Goal: Check status

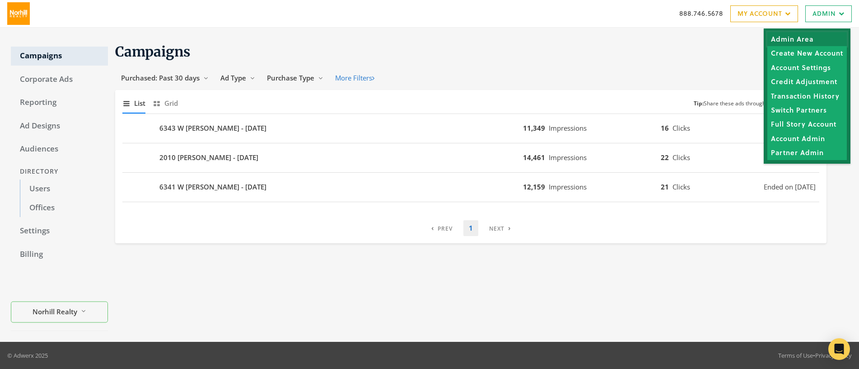
click at [798, 39] on link "Admin Area" at bounding box center [806, 39] width 79 height 14
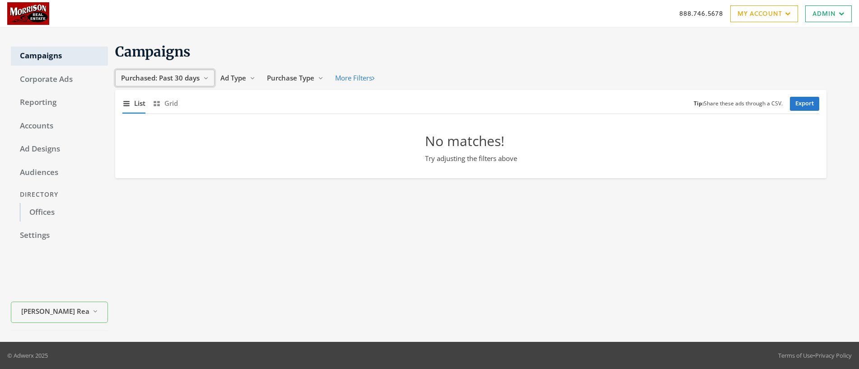
click at [182, 79] on span "Purchased: Past 30 days" at bounding box center [160, 77] width 79 height 9
click at [142, 165] on span "All Time" at bounding box center [136, 163] width 26 height 9
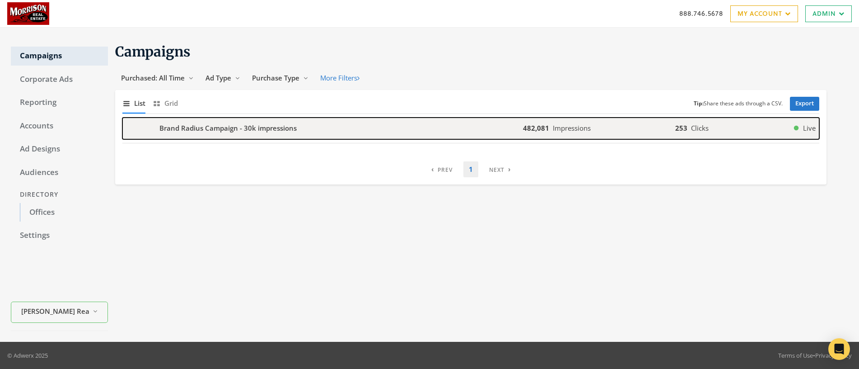
click at [261, 127] on b "Brand Radius Campaign - 30k impressions" at bounding box center [227, 128] width 137 height 10
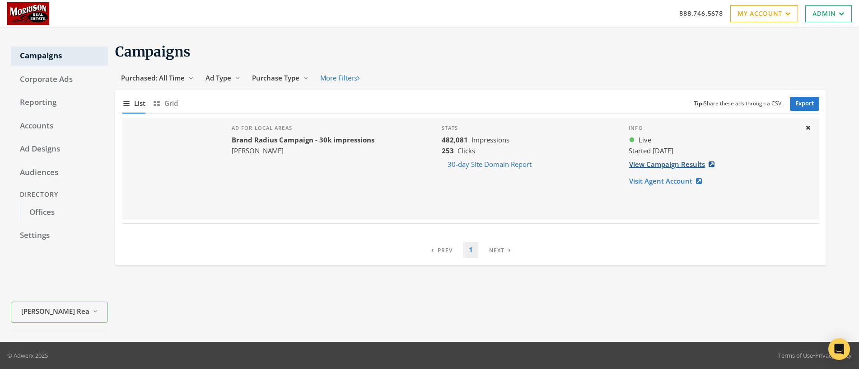
click at [660, 168] on link "View Campaign Results" at bounding box center [675, 164] width 92 height 17
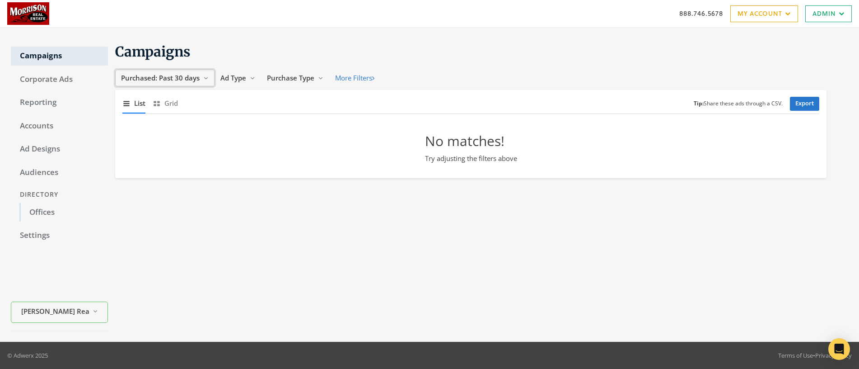
click at [170, 78] on span "Purchased: Past 30 days" at bounding box center [160, 77] width 79 height 9
click at [150, 166] on button "All Time" at bounding box center [151, 164] width 64 height 14
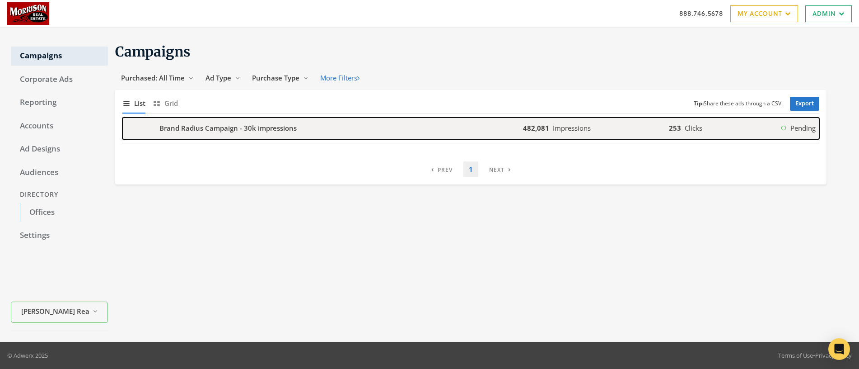
click at [189, 123] on b "Brand Radius Campaign - 30k impressions" at bounding box center [227, 128] width 137 height 10
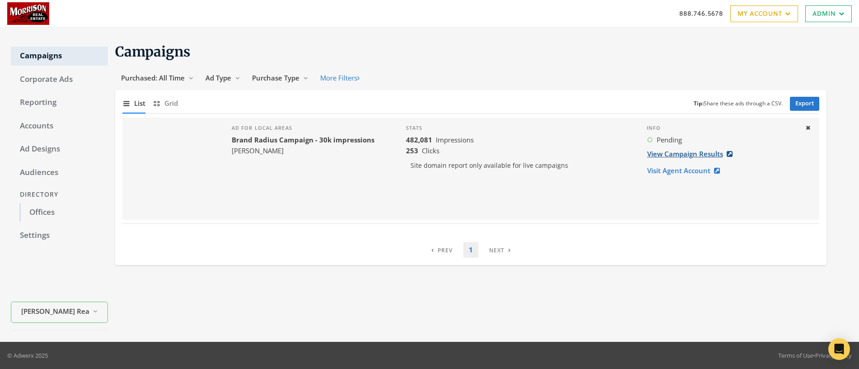
click at [669, 155] on link "View Campaign Results" at bounding box center [693, 153] width 92 height 17
